Goal: Task Accomplishment & Management: Use online tool/utility

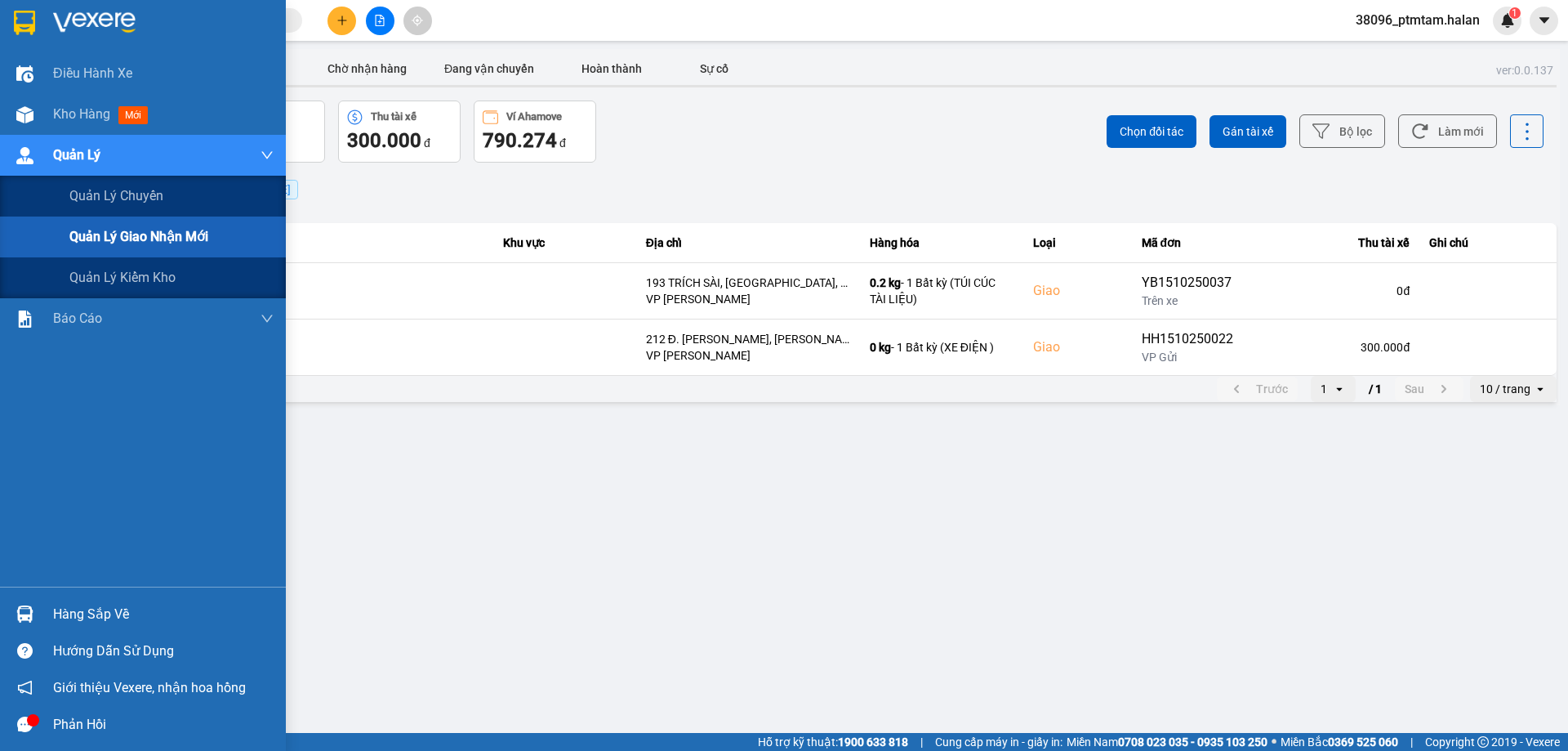
click at [180, 241] on span "Quản lý giao nhận mới" at bounding box center [139, 236] width 139 height 20
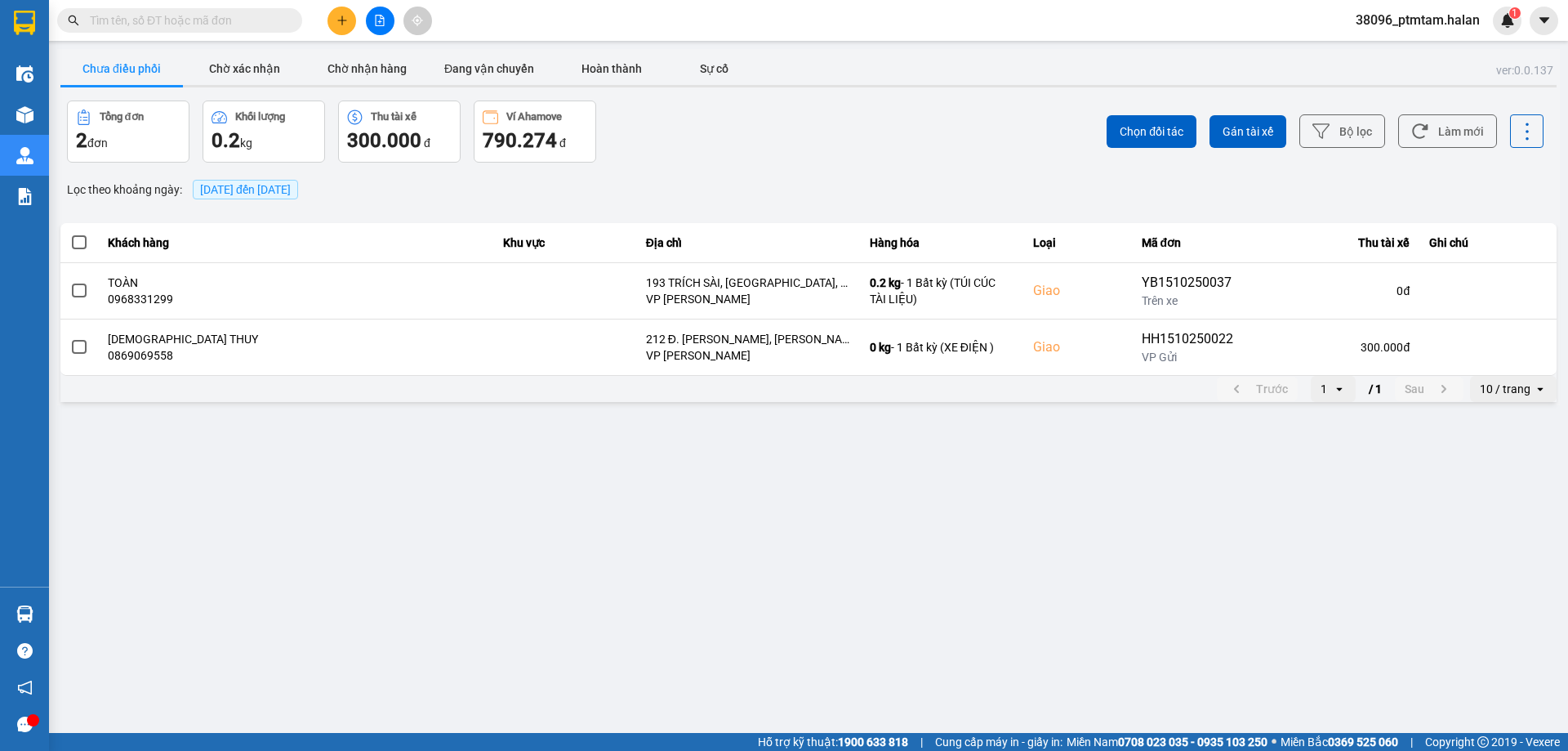
click at [774, 144] on div "Tổng đơn 2 đơn Khối lượng 0.2 kg Thu tài xế 300.000 đ Ví Ahamove 790.274 đ" at bounding box center [436, 132] width 738 height 62
click at [749, 134] on div "Tổng đơn 2 đơn Khối lượng 0.2 kg Thu tài xế 300.000 đ Ví Ahamove 790.274 đ" at bounding box center [436, 132] width 738 height 62
click at [375, 601] on main "ver: 0.0.137 Chưa điều phối Chờ xác nhận Chờ nhận hàng Đang vận chuyển Hoàn thà…" at bounding box center [784, 366] width 1568 height 733
click at [712, 163] on div "ver: 0.0.137 Chưa điều phối Chờ xác nhận Chờ nhận hàng Đang vận chuyển Hoàn thà…" at bounding box center [809, 227] width 1503 height 356
click at [715, 142] on div "Tổng đơn 2 đơn Khối lượng 0.2 kg Thu tài xế 300.000 đ Ví Ahamove 790.274 đ" at bounding box center [436, 132] width 738 height 62
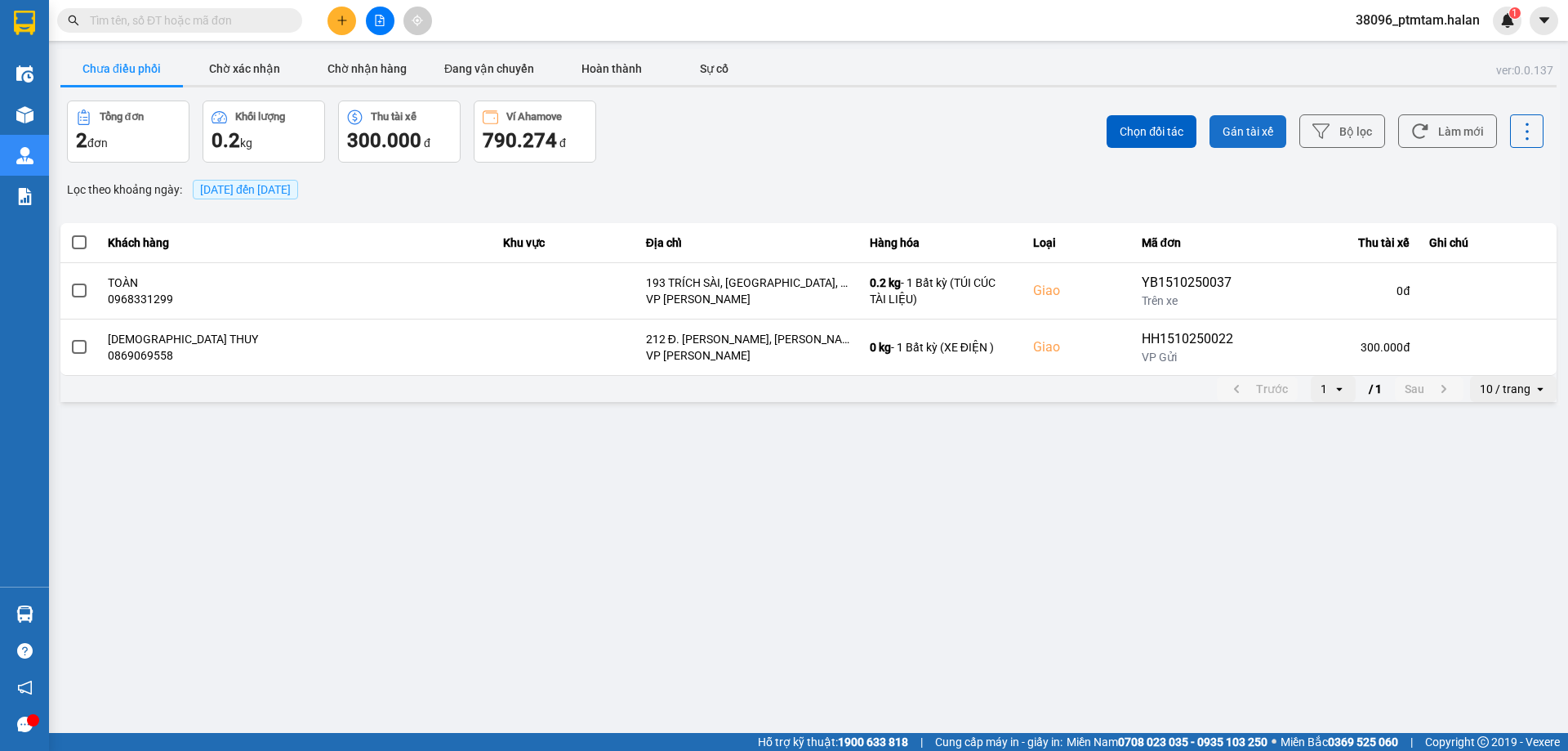
click at [1260, 134] on span "Gán tài xế" at bounding box center [1248, 131] width 50 height 16
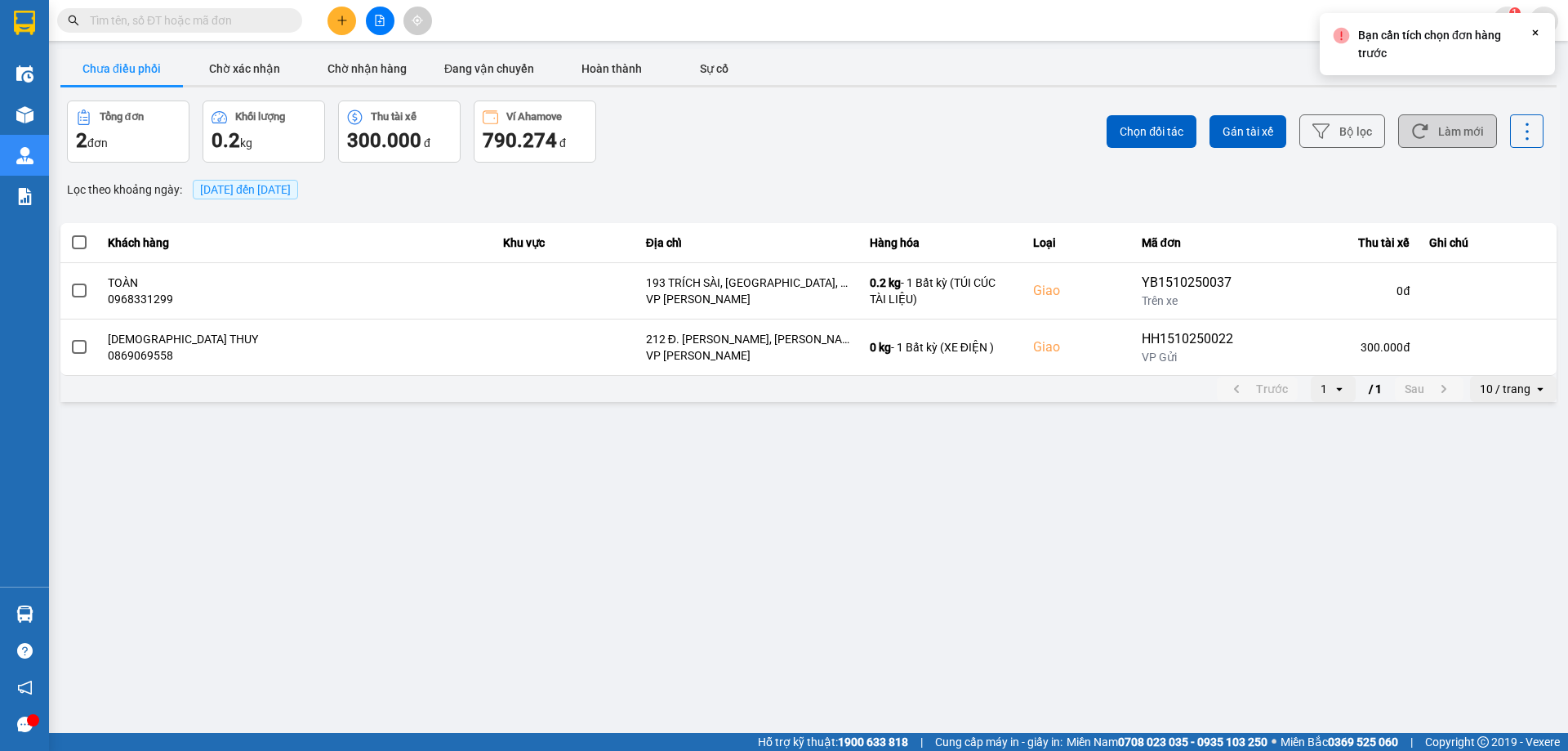
drag, startPoint x: 1462, startPoint y: 136, endPoint x: 1454, endPoint y: 134, distance: 8.2
click at [1462, 135] on button "Làm mới" at bounding box center [1448, 131] width 99 height 34
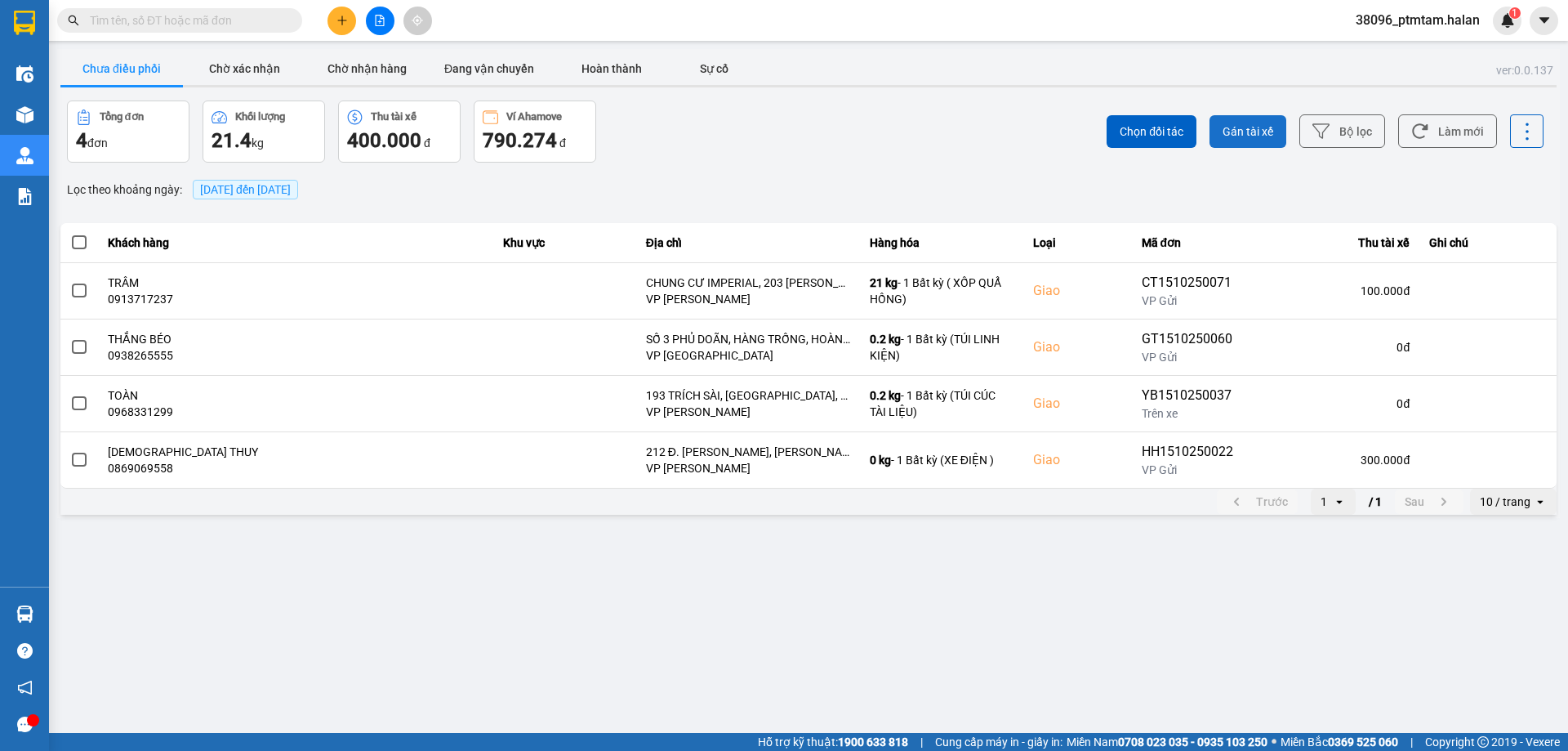
click at [1251, 139] on button "Gán tài xế" at bounding box center [1247, 131] width 76 height 33
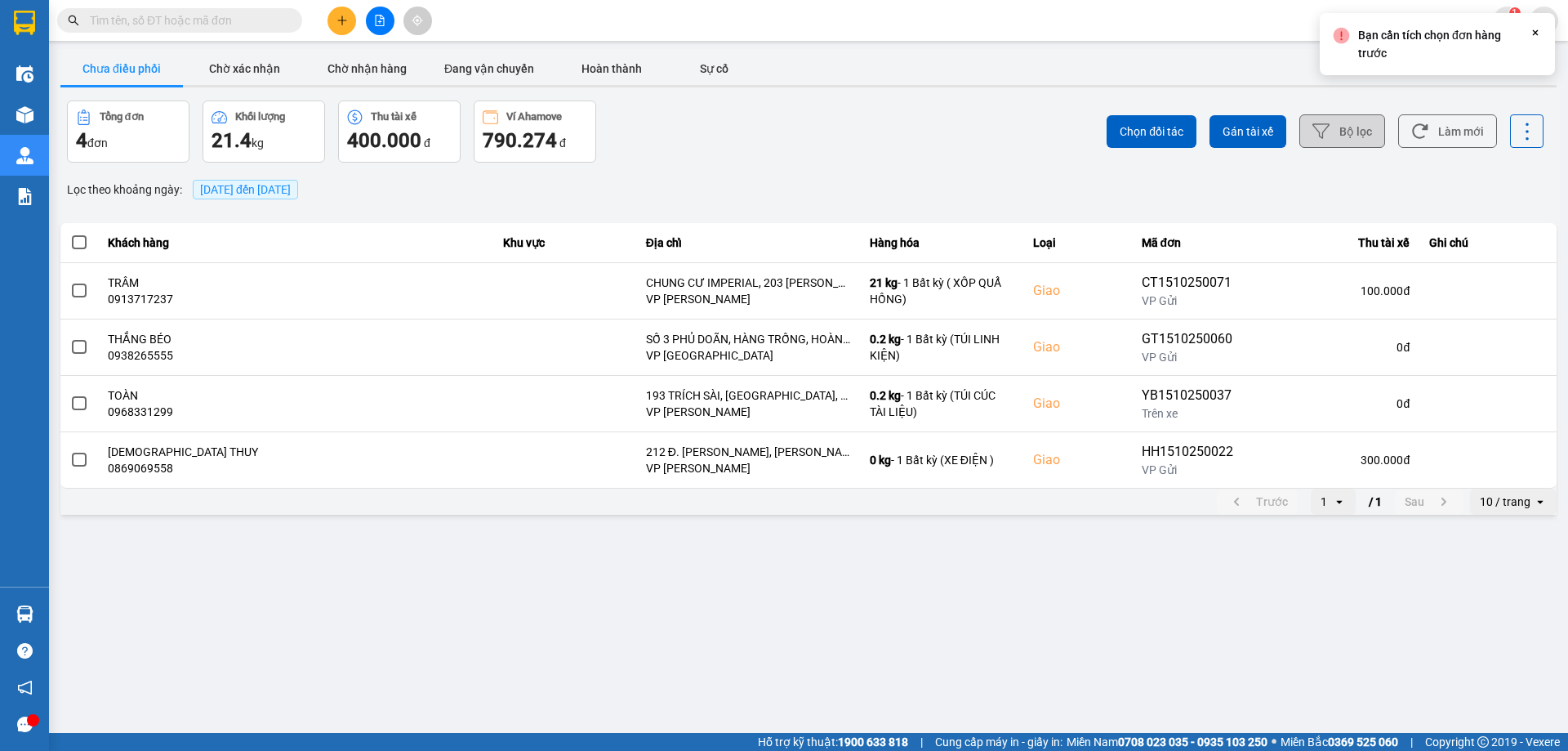
click at [1343, 132] on button "Bộ lọc" at bounding box center [1342, 131] width 86 height 34
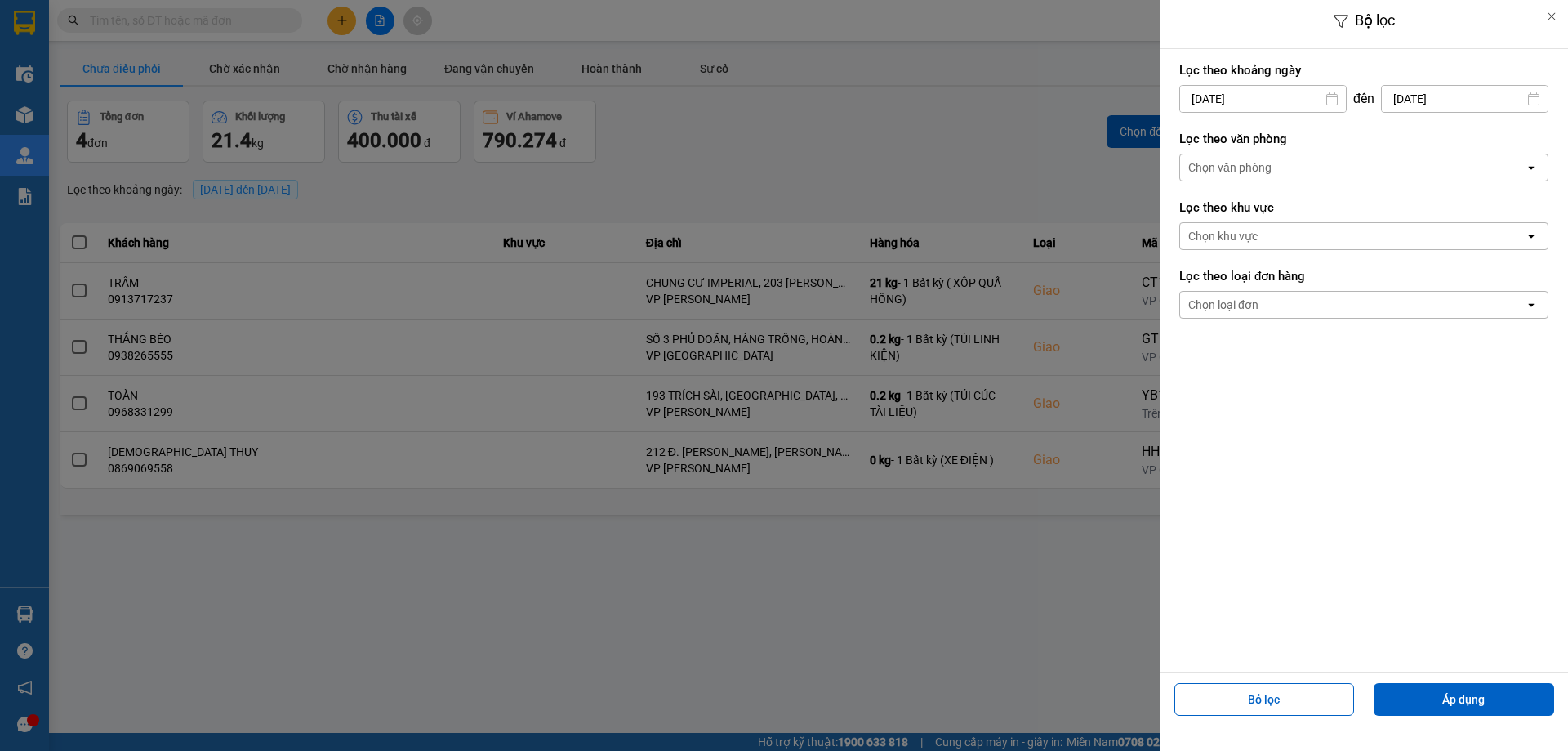
click at [1260, 93] on input "[DATE]" at bounding box center [1262, 98] width 165 height 26
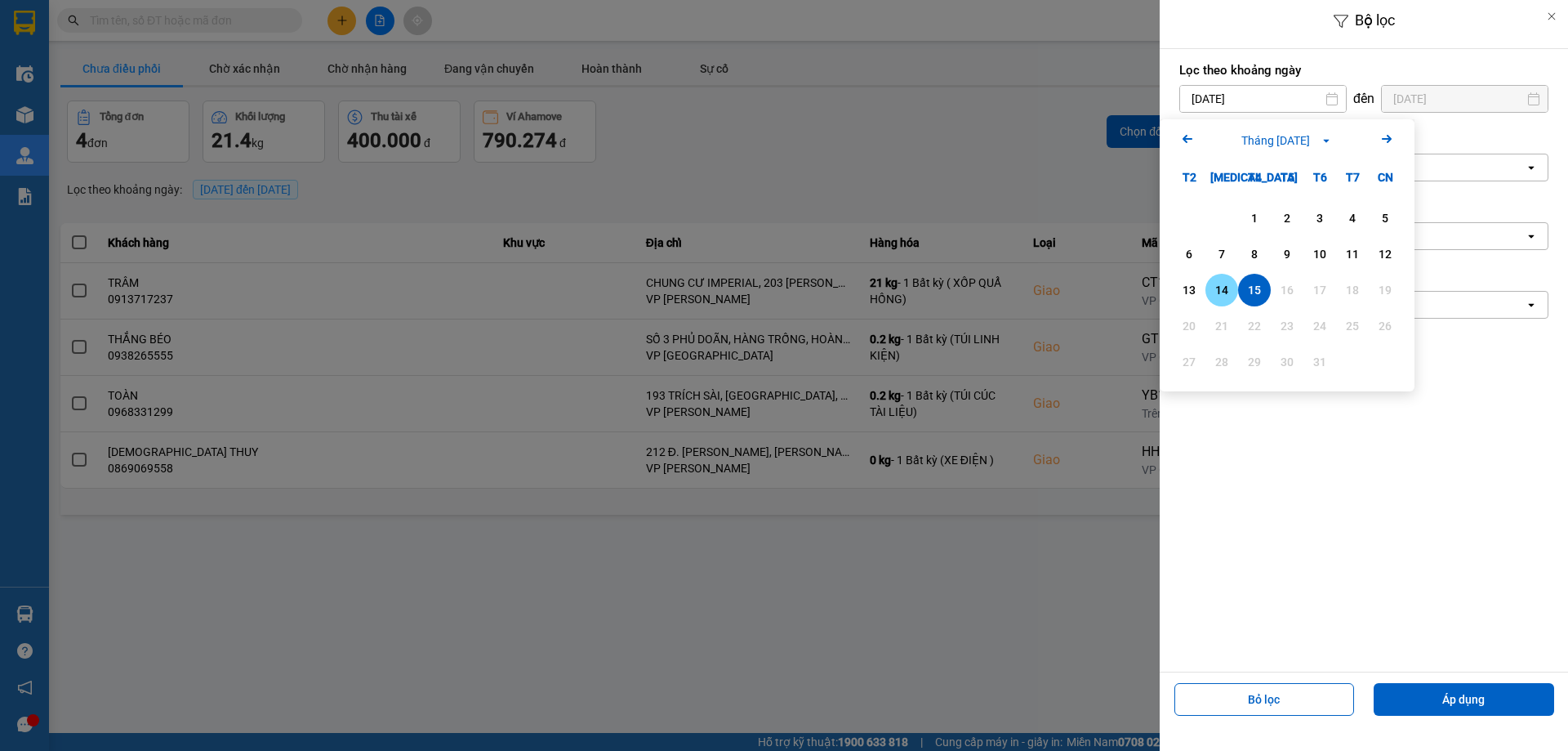
click at [1225, 291] on div "14" at bounding box center [1221, 290] width 23 height 19
type input "[DATE]"
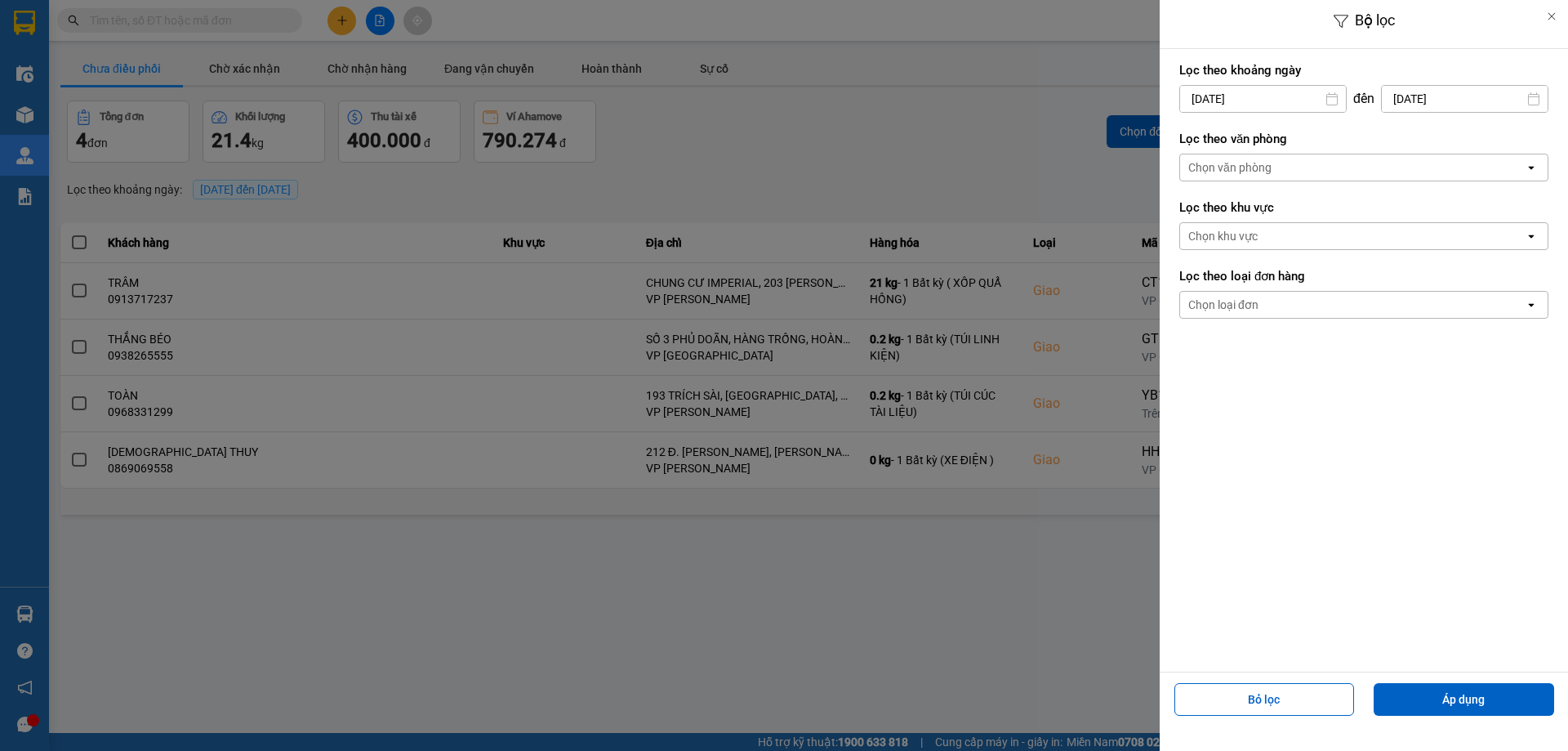
click at [1455, 99] on input "[DATE]" at bounding box center [1465, 98] width 165 height 26
click at [1382, 297] on div "14" at bounding box center [1375, 290] width 23 height 19
type input "[DATE]"
click at [1419, 707] on button "Áp dụng" at bounding box center [1464, 699] width 181 height 33
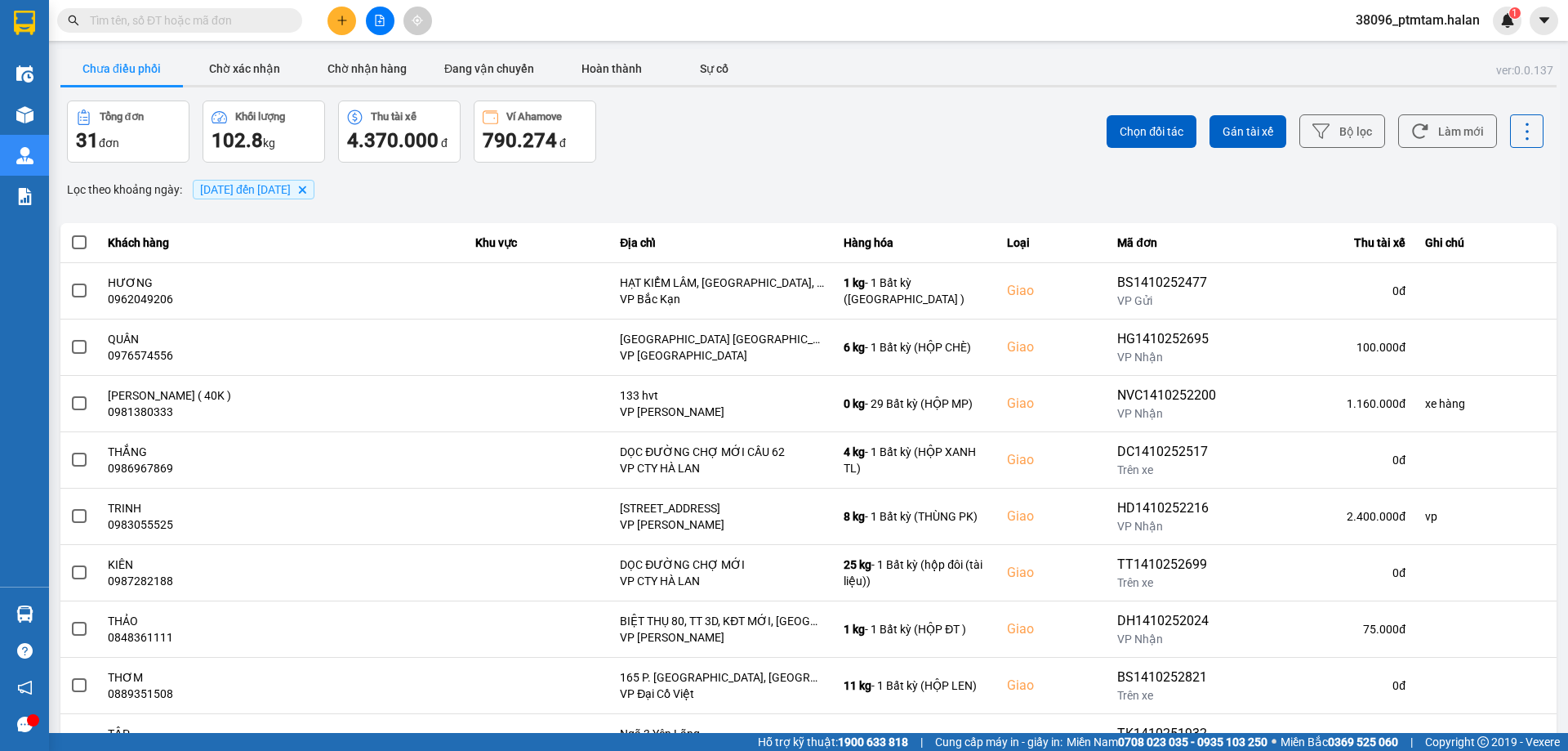
click at [649, 139] on div "Tổng đơn 31 đơn Khối lượng 102.8 kg Thu tài xế 4.370.000 đ Ví Ahamove 790.274 đ" at bounding box center [436, 132] width 738 height 62
click at [618, 74] on button "Hoàn thành" at bounding box center [612, 68] width 123 height 33
